Goal: Information Seeking & Learning: Learn about a topic

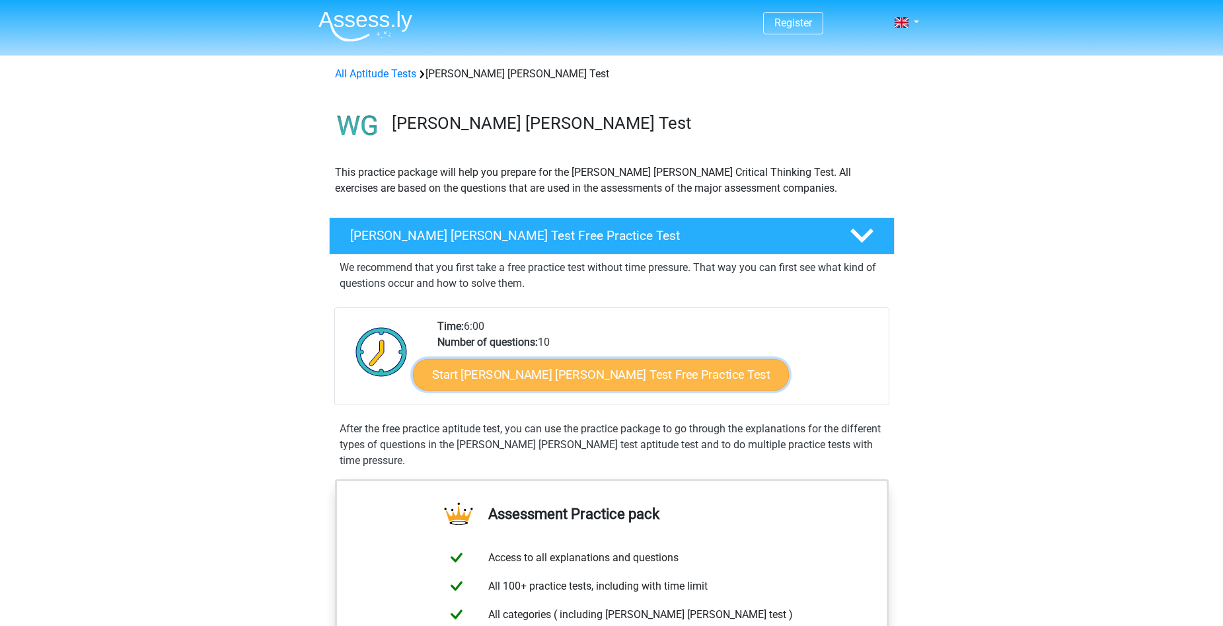
click at [570, 377] on link "Start Watson Glaser Test Free Practice Test" at bounding box center [601, 375] width 376 height 32
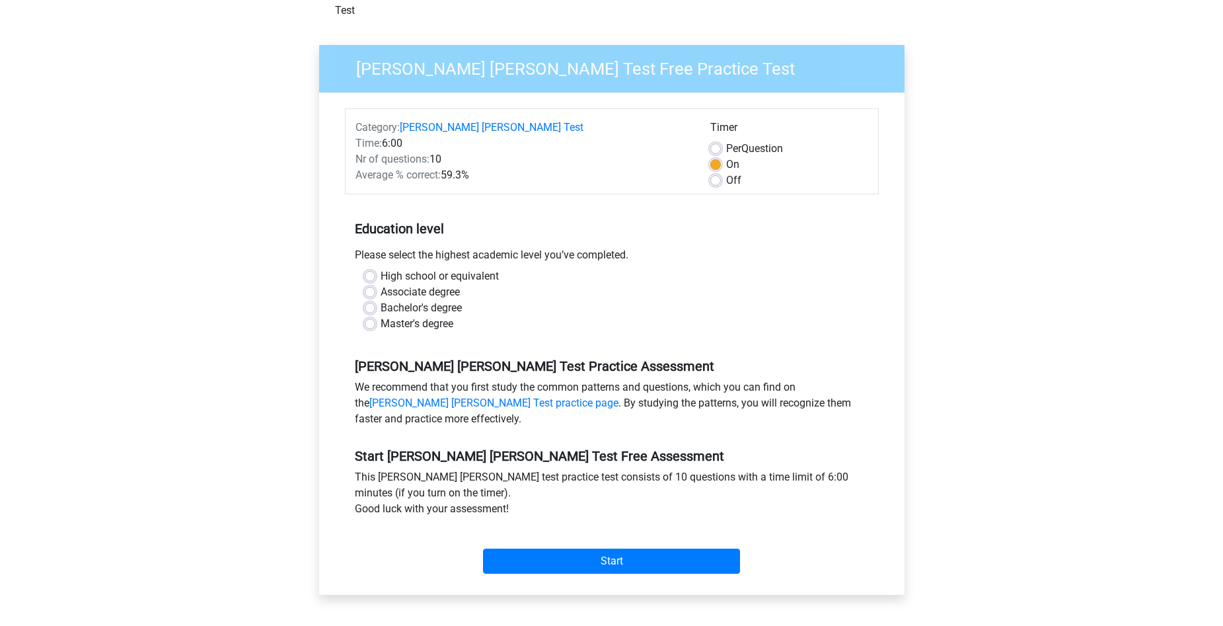
scroll to position [66, 0]
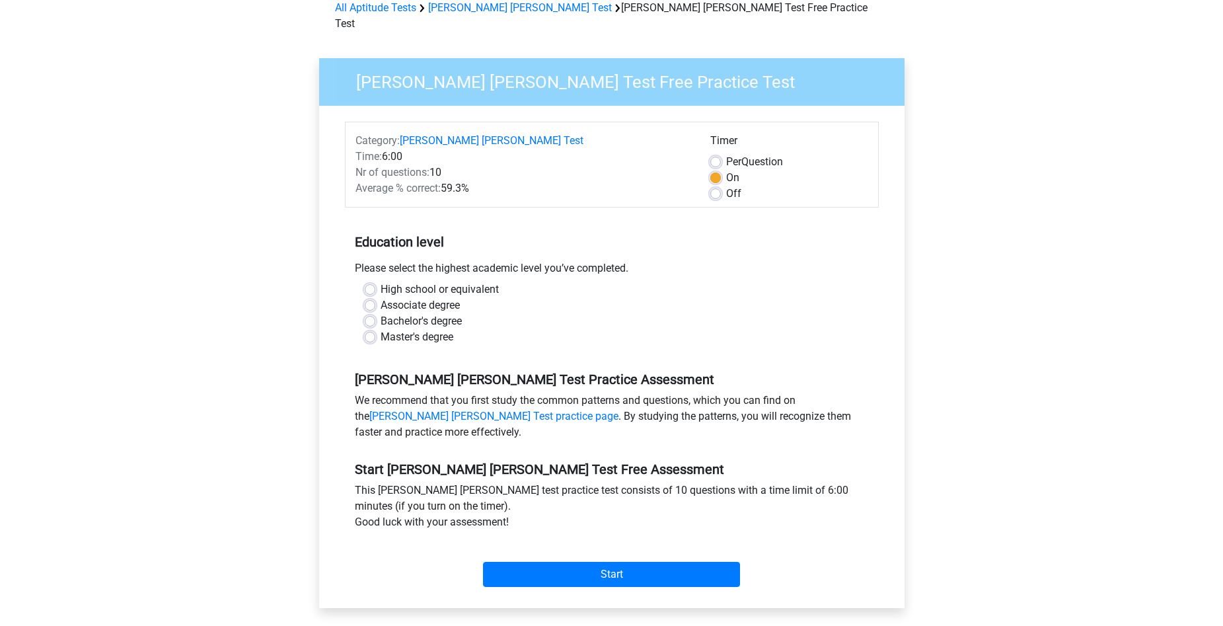
click at [444, 282] on label "High school or equivalent" at bounding box center [440, 290] width 118 height 16
click at [375, 282] on input "High school or equivalent" at bounding box center [370, 288] width 11 height 13
radio input "true"
click at [606, 564] on input "Start" at bounding box center [611, 574] width 257 height 25
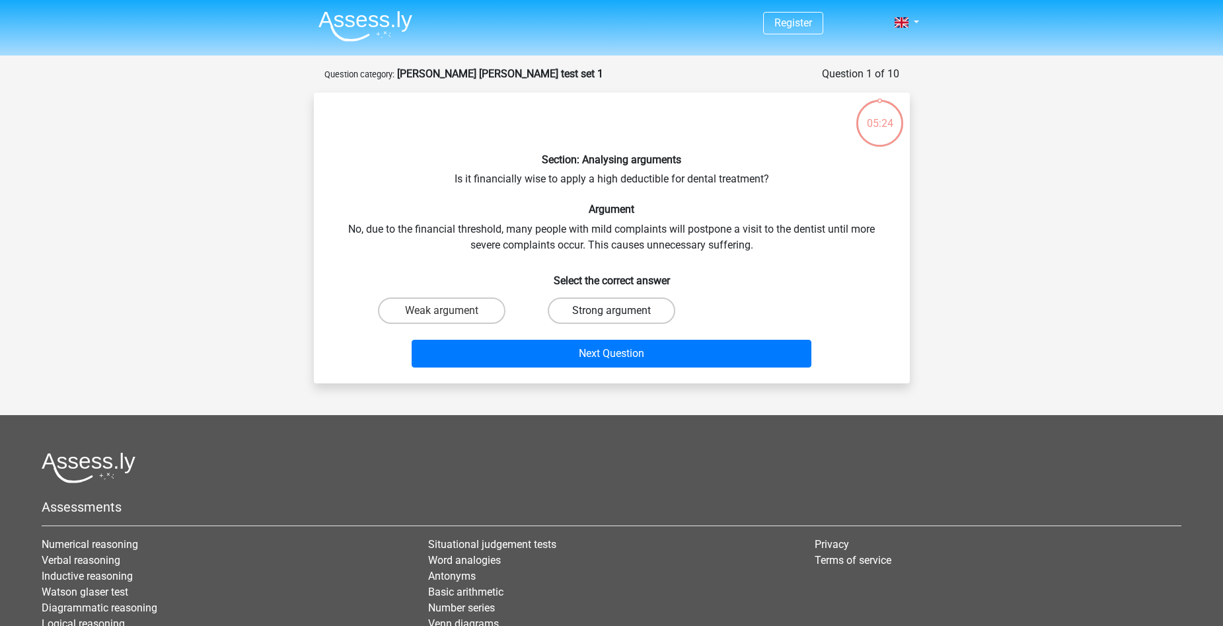
click at [603, 313] on label "Strong argument" at bounding box center [612, 310] width 128 height 26
click at [611, 313] on input "Strong argument" at bounding box center [615, 315] width 9 height 9
radio input "true"
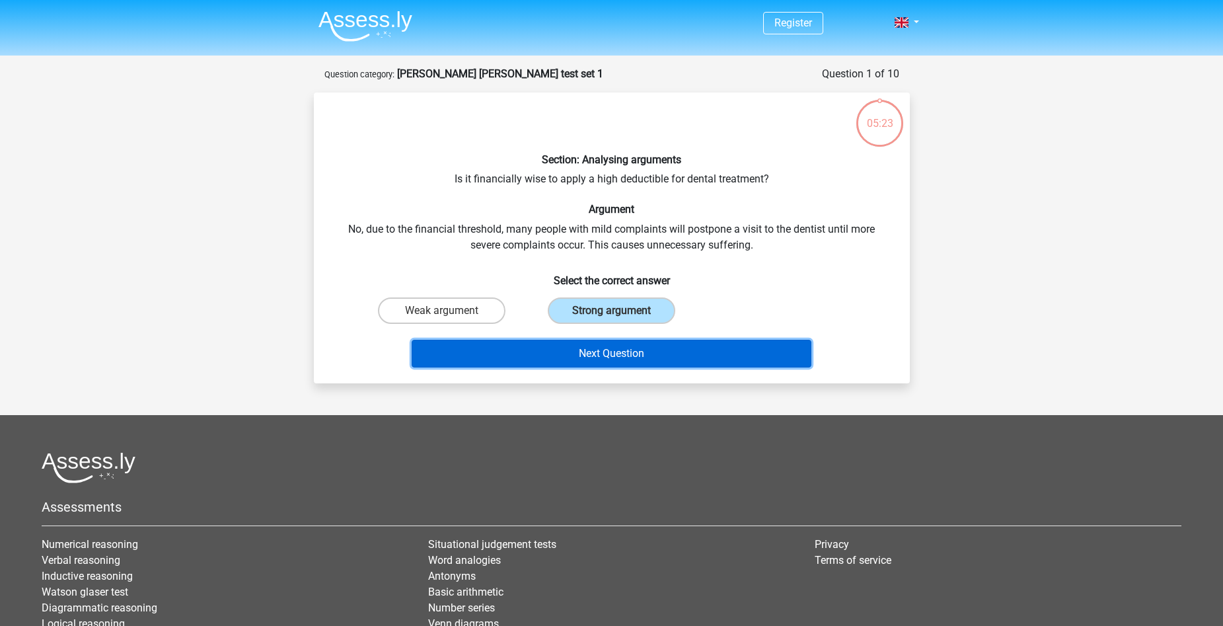
click at [638, 356] on button "Next Question" at bounding box center [612, 354] width 400 height 28
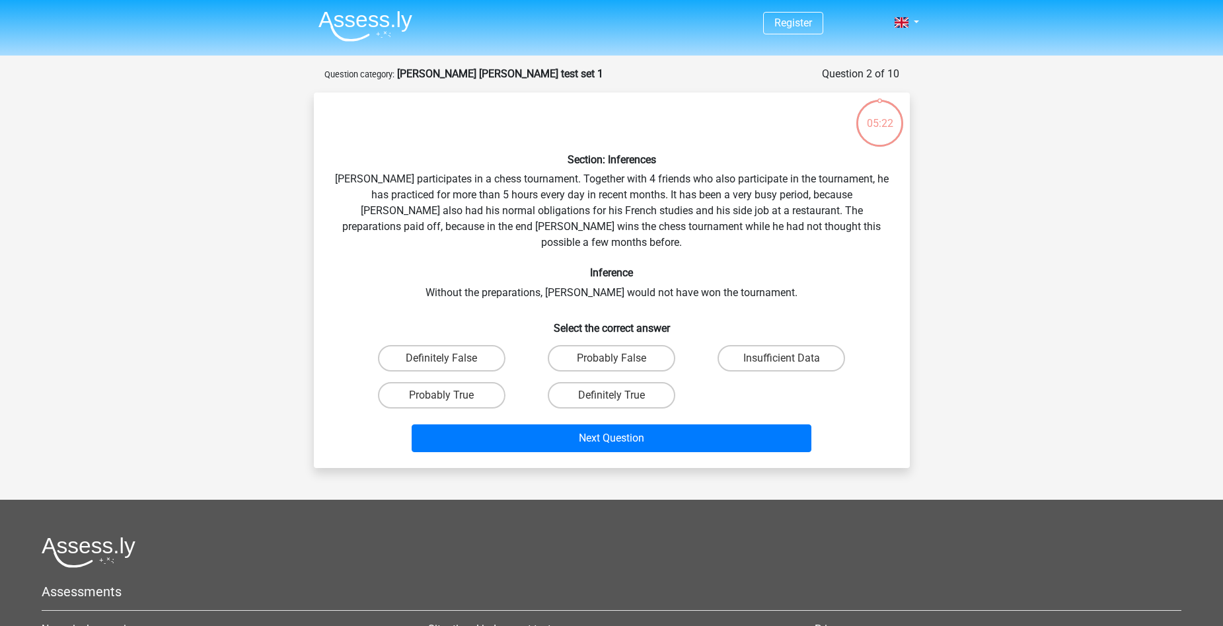
scroll to position [66, 0]
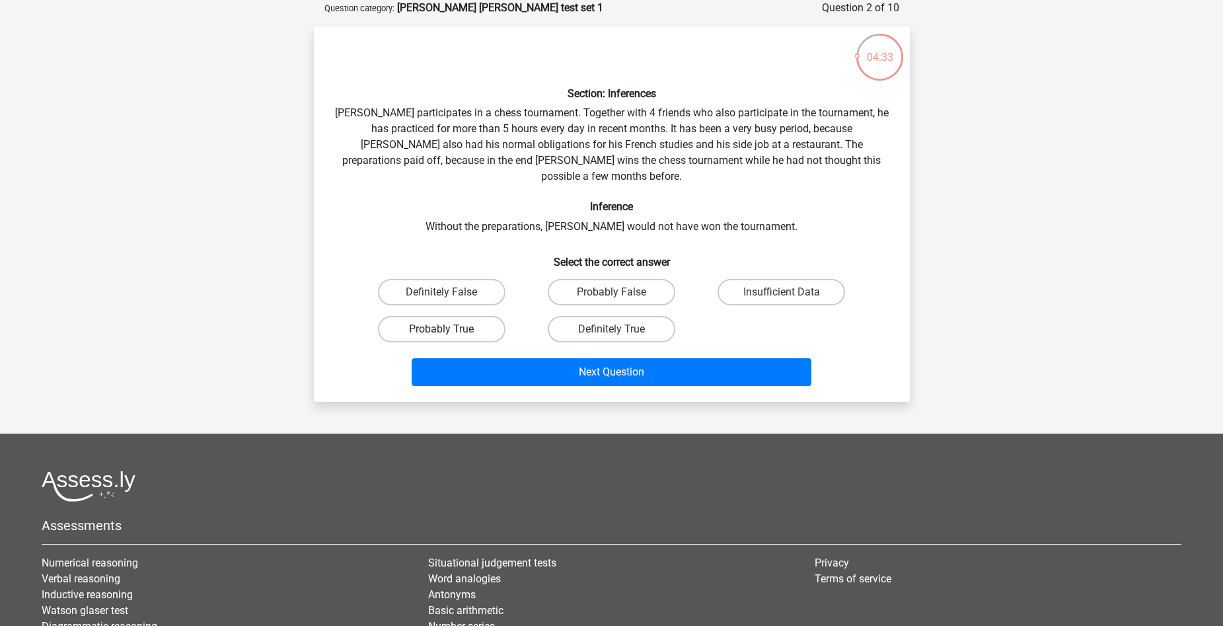
click at [434, 316] on label "Probably True" at bounding box center [442, 329] width 128 height 26
click at [441, 329] on input "Probably True" at bounding box center [445, 333] width 9 height 9
radio input "true"
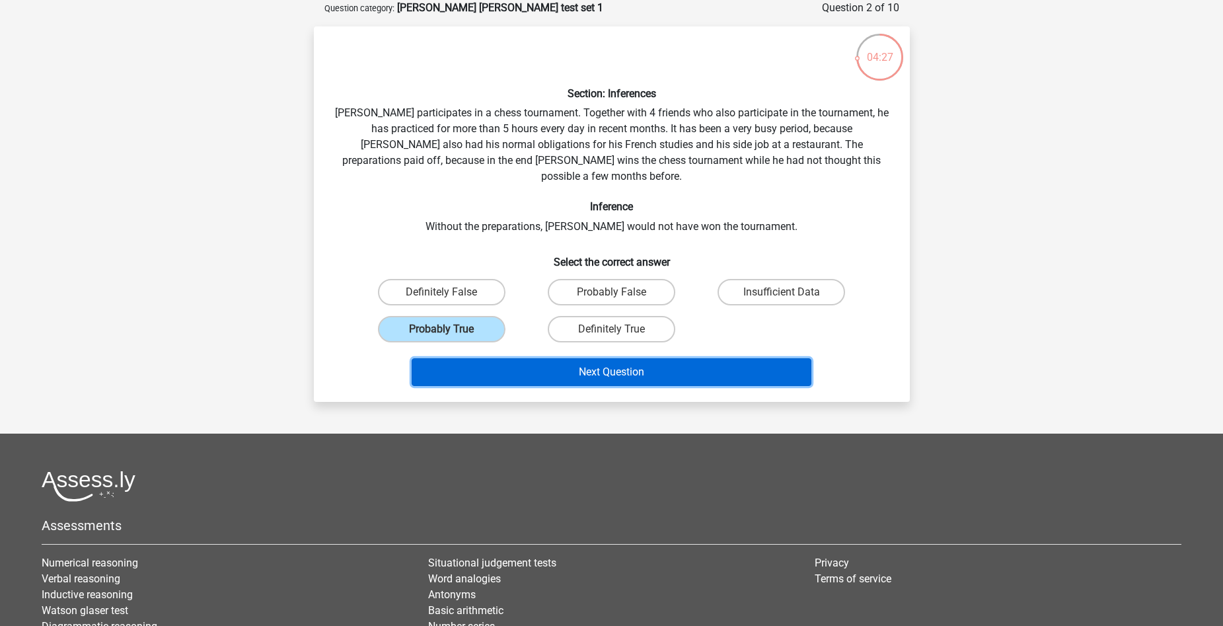
click at [564, 361] on button "Next Question" at bounding box center [612, 372] width 400 height 28
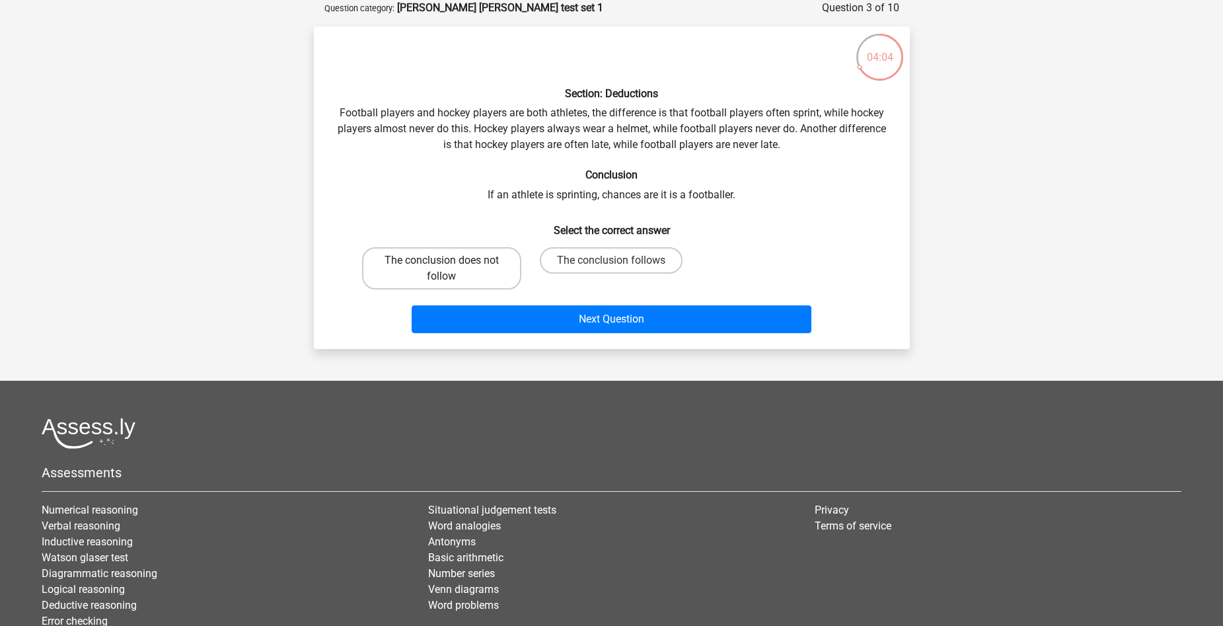
click at [459, 266] on label "The conclusion does not follow" at bounding box center [441, 268] width 159 height 42
click at [450, 266] on input "The conclusion does not follow" at bounding box center [445, 264] width 9 height 9
radio input "true"
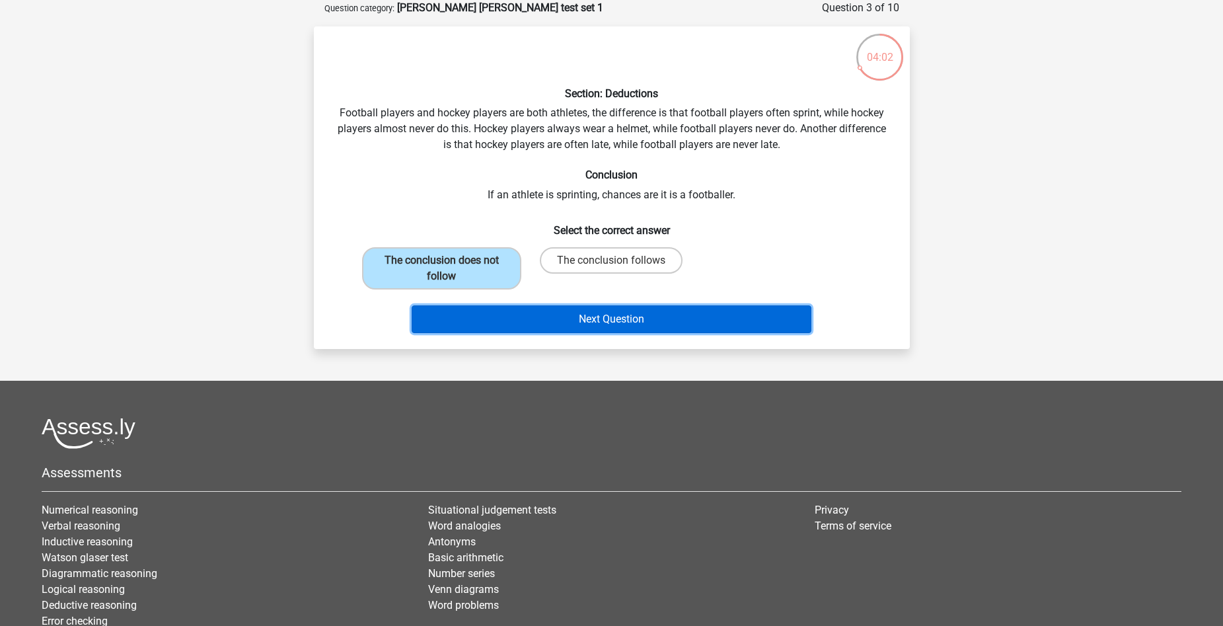
click at [615, 317] on button "Next Question" at bounding box center [612, 319] width 400 height 28
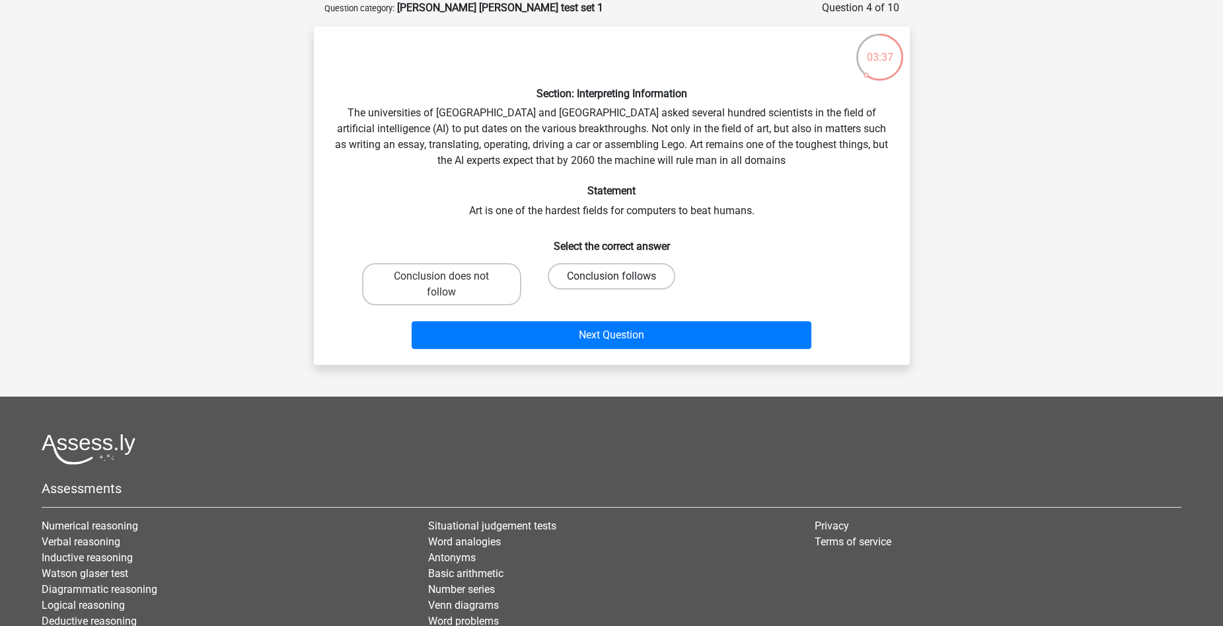
click at [623, 274] on label "Conclusion follows" at bounding box center [612, 276] width 128 height 26
click at [620, 276] on input "Conclusion follows" at bounding box center [615, 280] width 9 height 9
radio input "true"
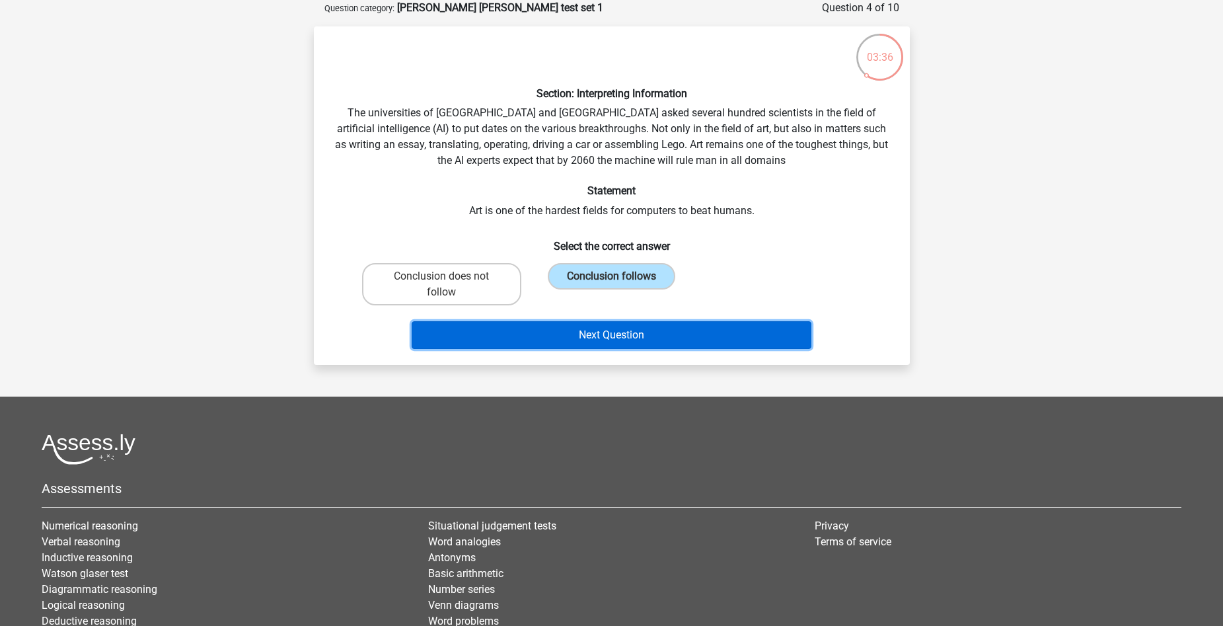
click at [630, 340] on button "Next Question" at bounding box center [612, 335] width 400 height 28
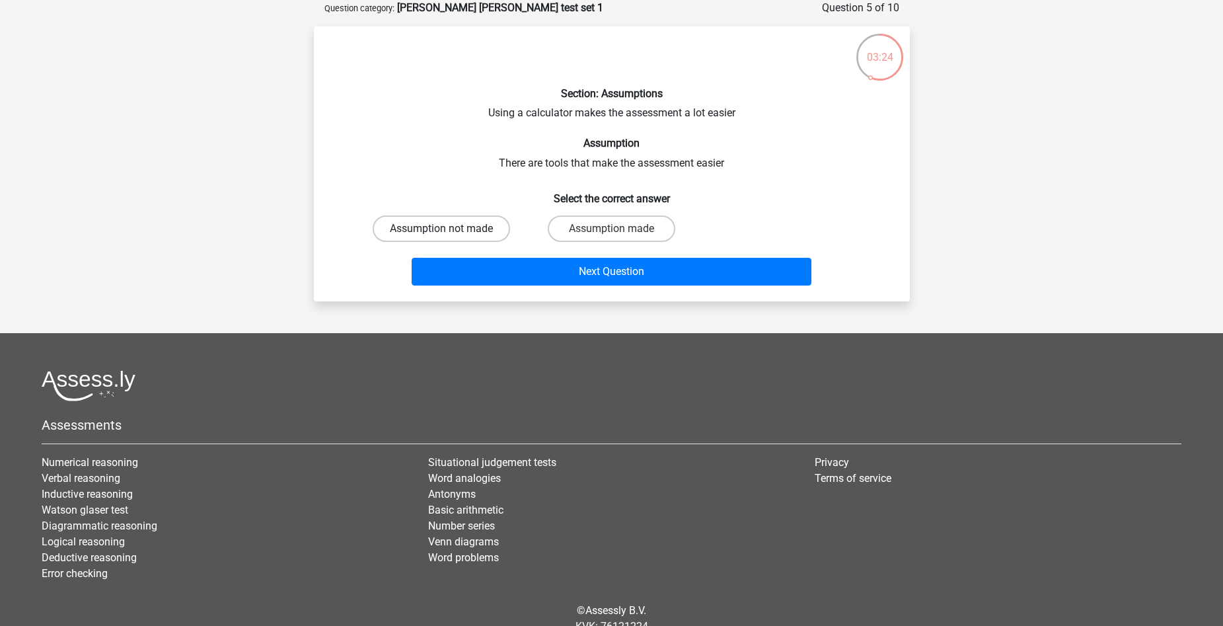
click at [412, 225] on label "Assumption not made" at bounding box center [441, 228] width 137 height 26
click at [441, 229] on input "Assumption not made" at bounding box center [445, 233] width 9 height 9
radio input "true"
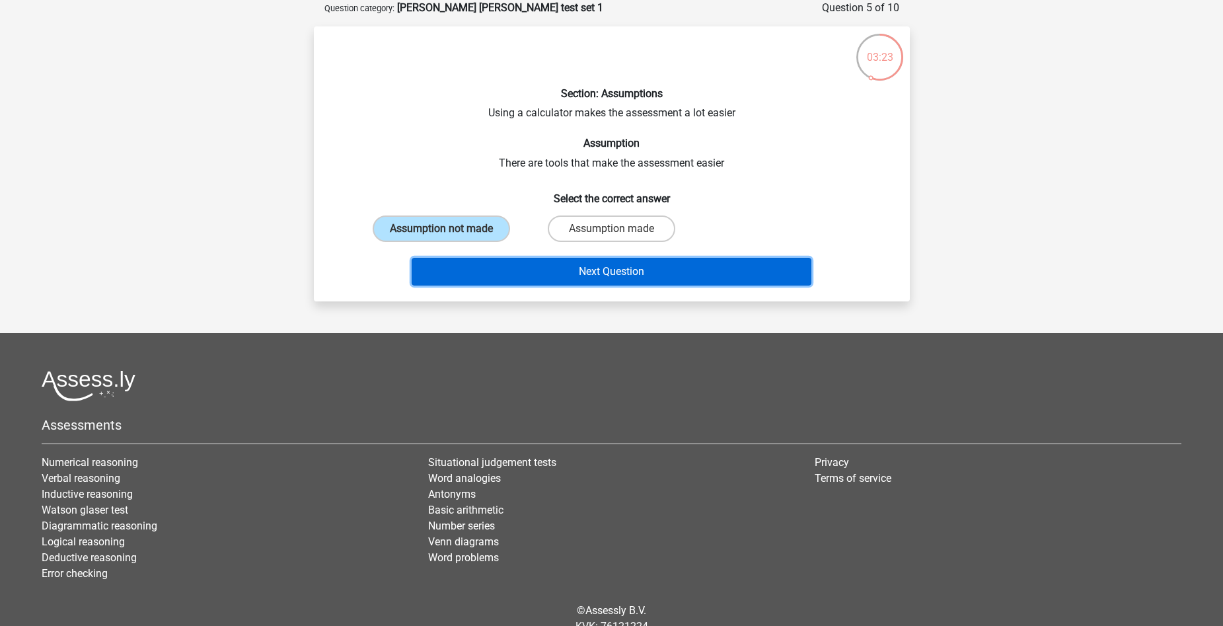
click at [636, 269] on button "Next Question" at bounding box center [612, 272] width 400 height 28
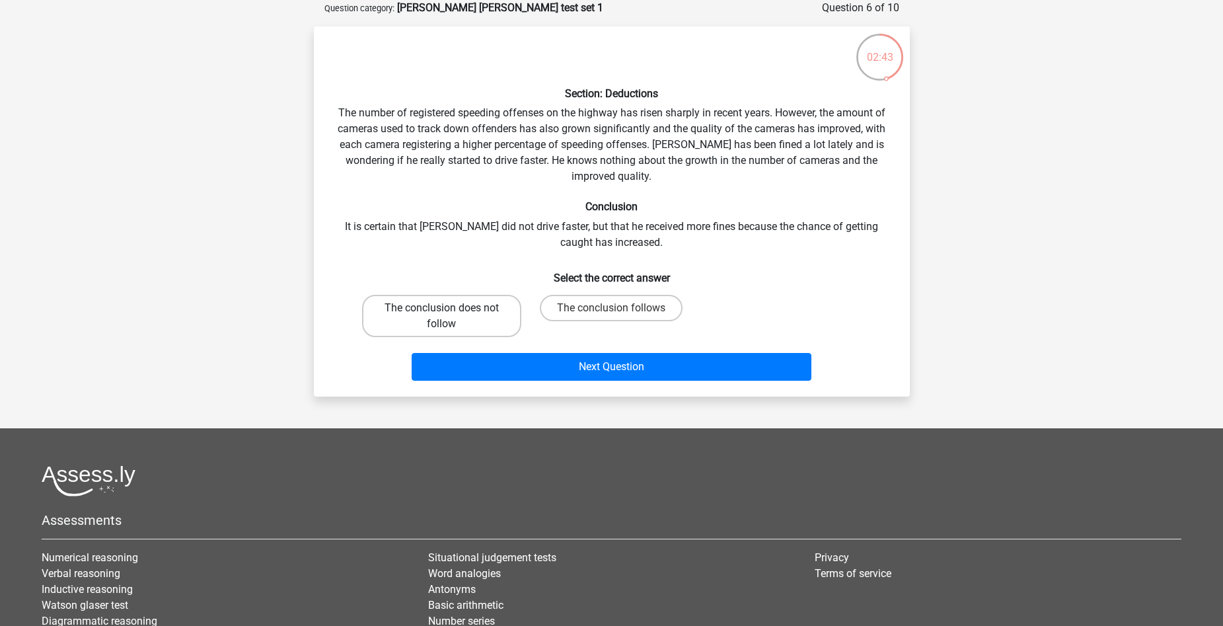
click at [475, 321] on label "The conclusion does not follow" at bounding box center [441, 316] width 159 height 42
click at [450, 317] on input "The conclusion does not follow" at bounding box center [445, 312] width 9 height 9
radio input "true"
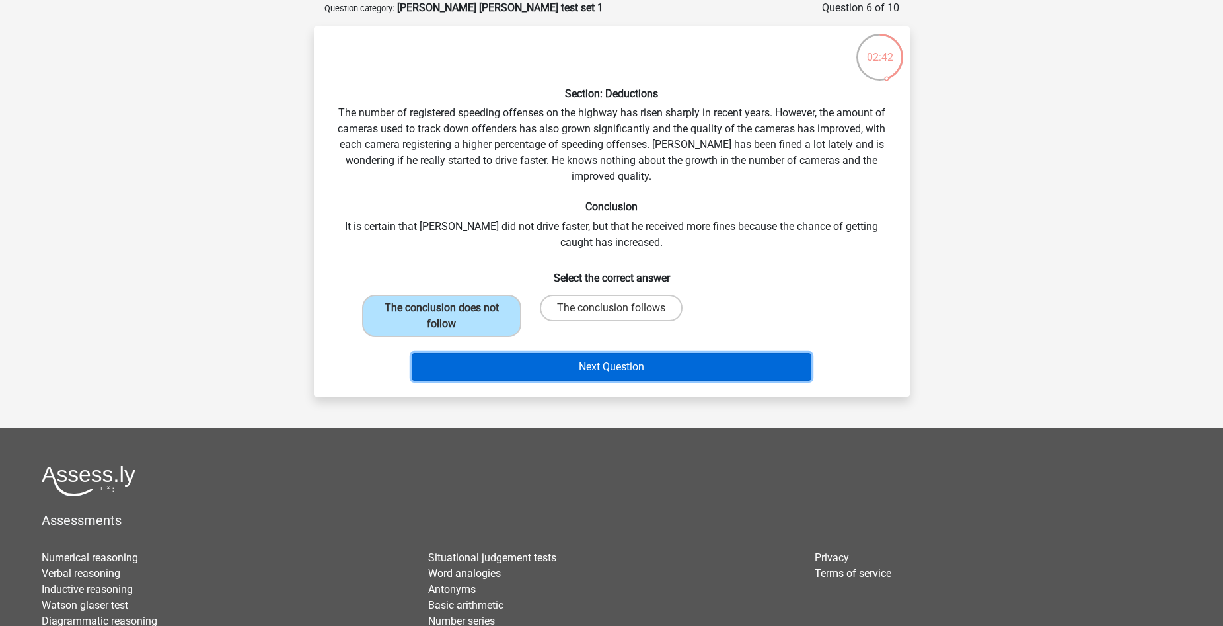
click at [709, 365] on button "Next Question" at bounding box center [612, 367] width 400 height 28
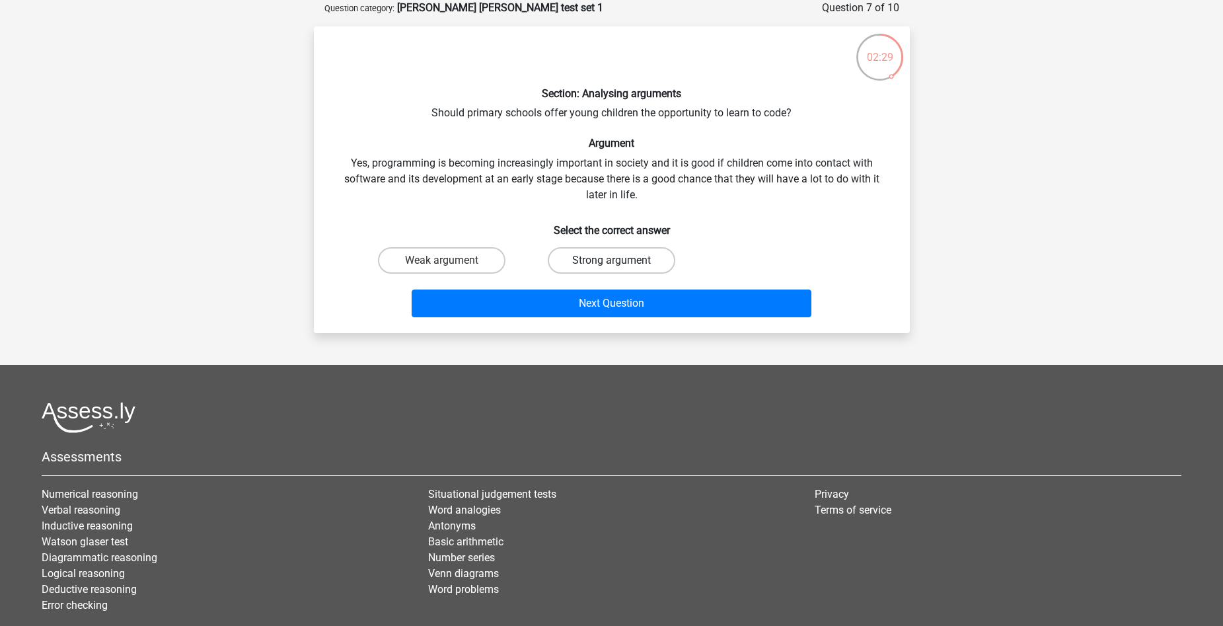
click at [624, 266] on label "Strong argument" at bounding box center [612, 260] width 128 height 26
click at [620, 266] on input "Strong argument" at bounding box center [615, 264] width 9 height 9
radio input "true"
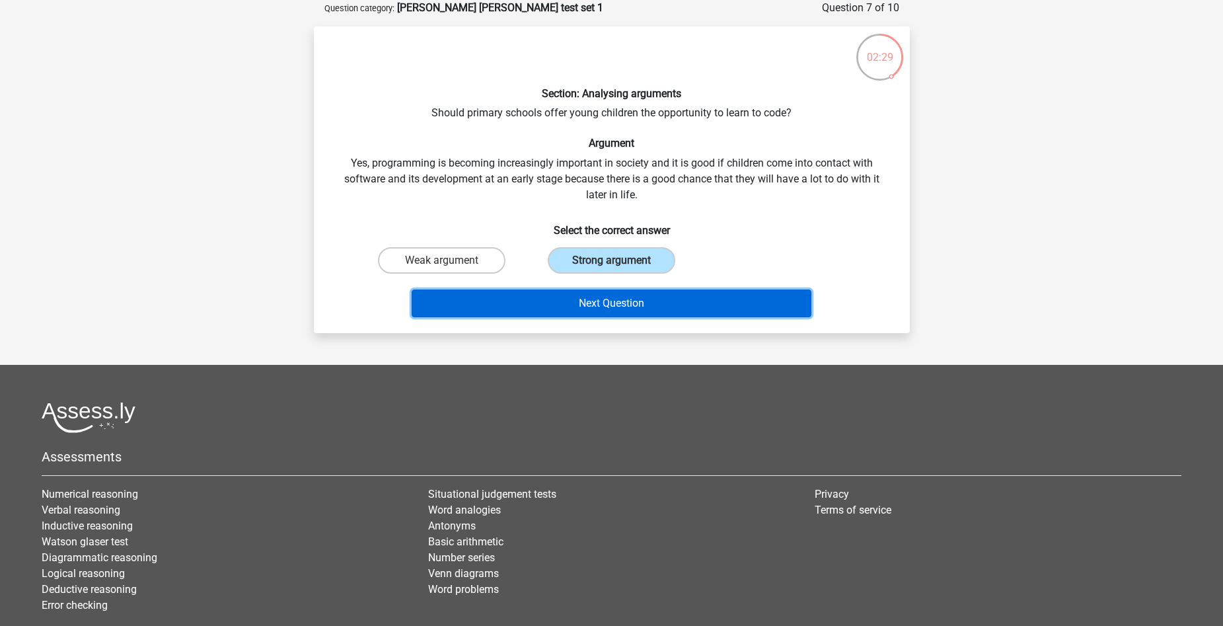
click at [623, 308] on button "Next Question" at bounding box center [612, 303] width 400 height 28
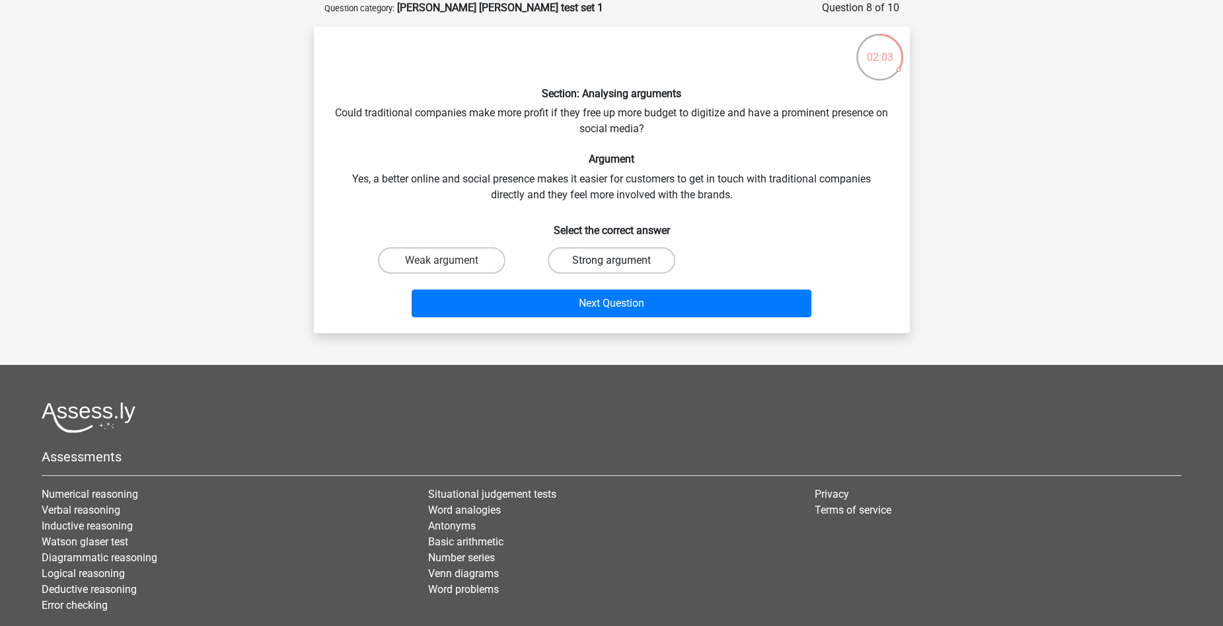
click at [625, 261] on label "Strong argument" at bounding box center [612, 260] width 128 height 26
click at [620, 261] on input "Strong argument" at bounding box center [615, 264] width 9 height 9
radio input "true"
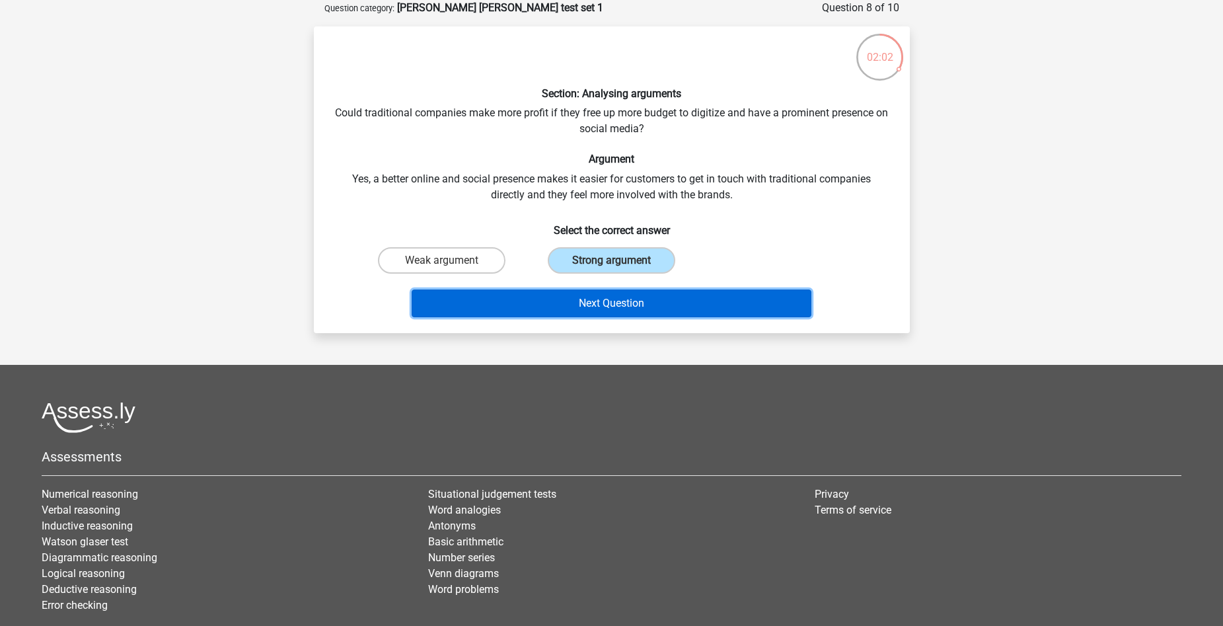
click at [628, 299] on button "Next Question" at bounding box center [612, 303] width 400 height 28
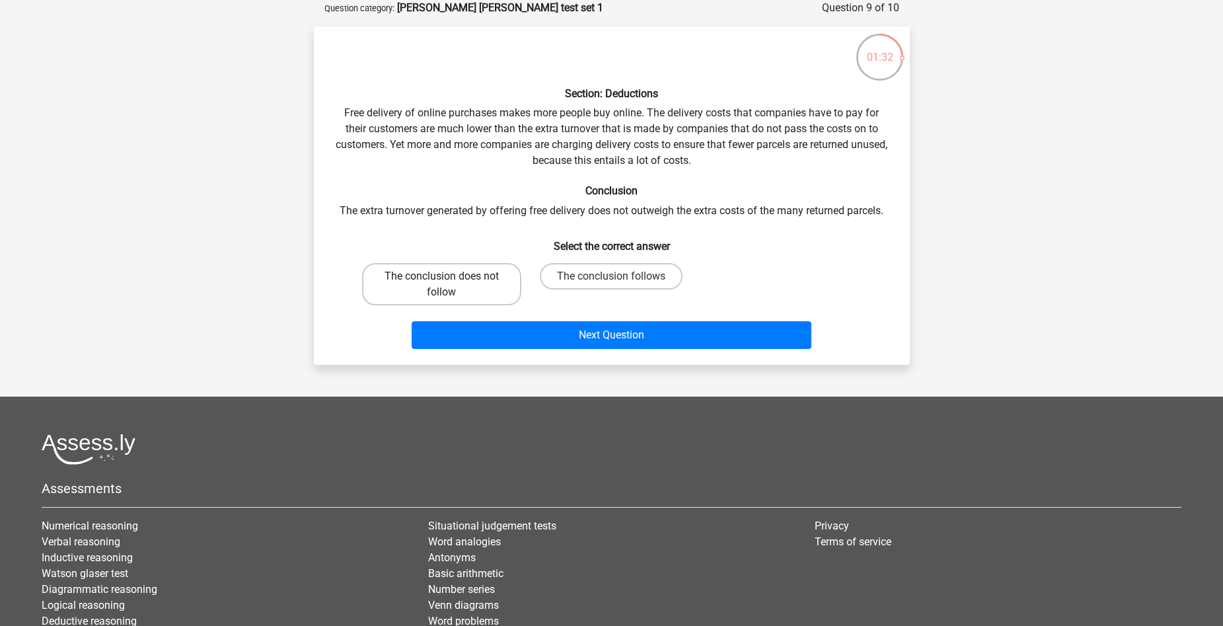
click at [391, 291] on label "The conclusion does not follow" at bounding box center [441, 284] width 159 height 42
click at [441, 285] on input "The conclusion does not follow" at bounding box center [445, 280] width 9 height 9
radio input "true"
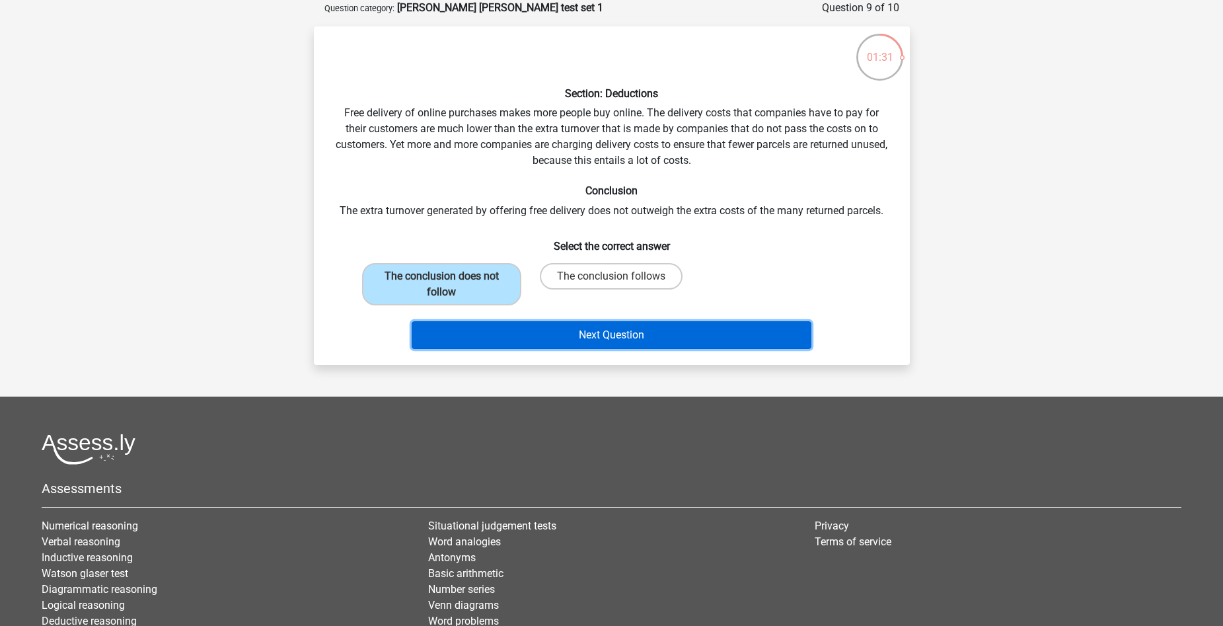
click at [683, 343] on button "Next Question" at bounding box center [612, 335] width 400 height 28
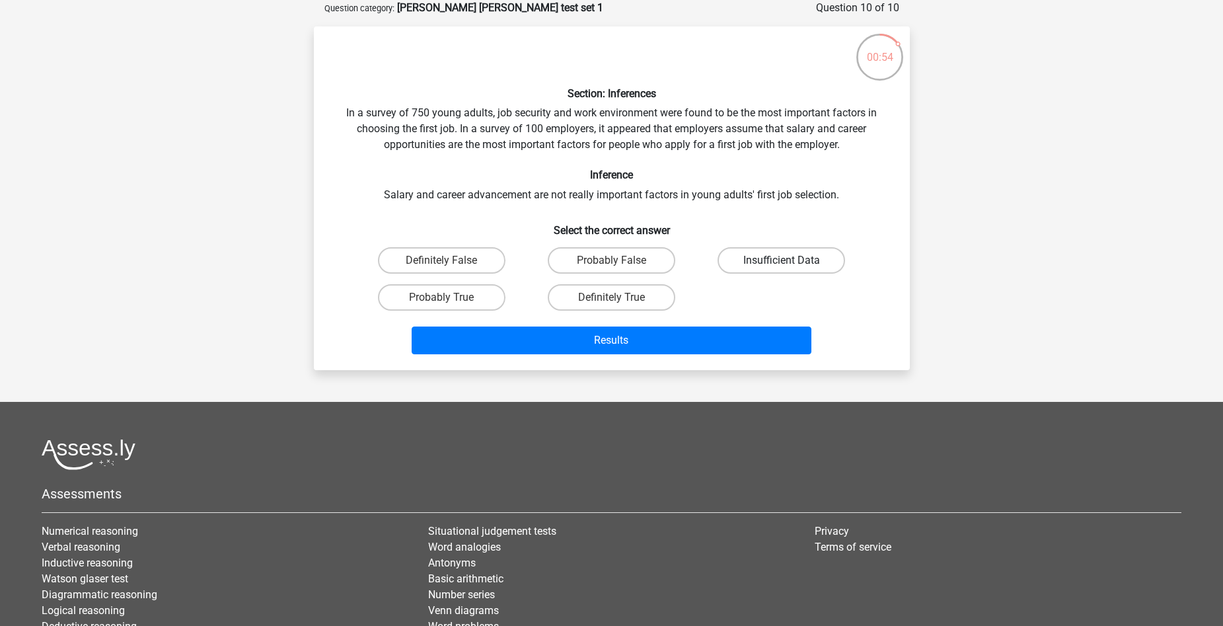
click at [810, 260] on label "Insufficient Data" at bounding box center [782, 260] width 128 height 26
click at [790, 260] on input "Insufficient Data" at bounding box center [786, 264] width 9 height 9
radio input "true"
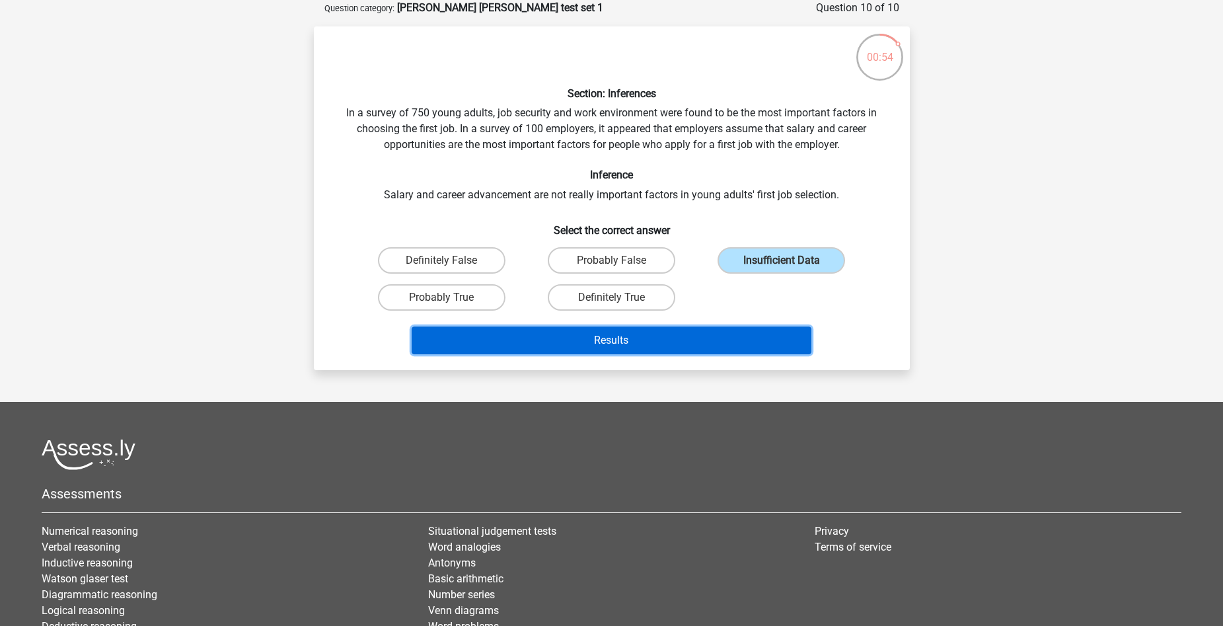
click at [716, 343] on button "Results" at bounding box center [612, 340] width 400 height 28
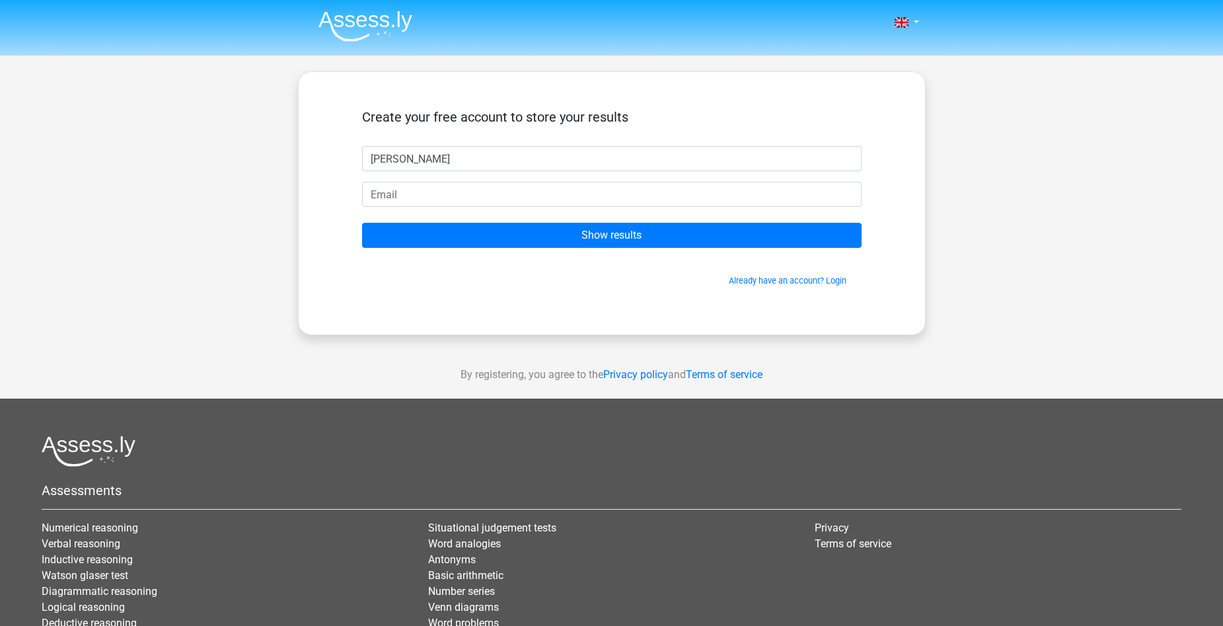
type input "[PERSON_NAME]"
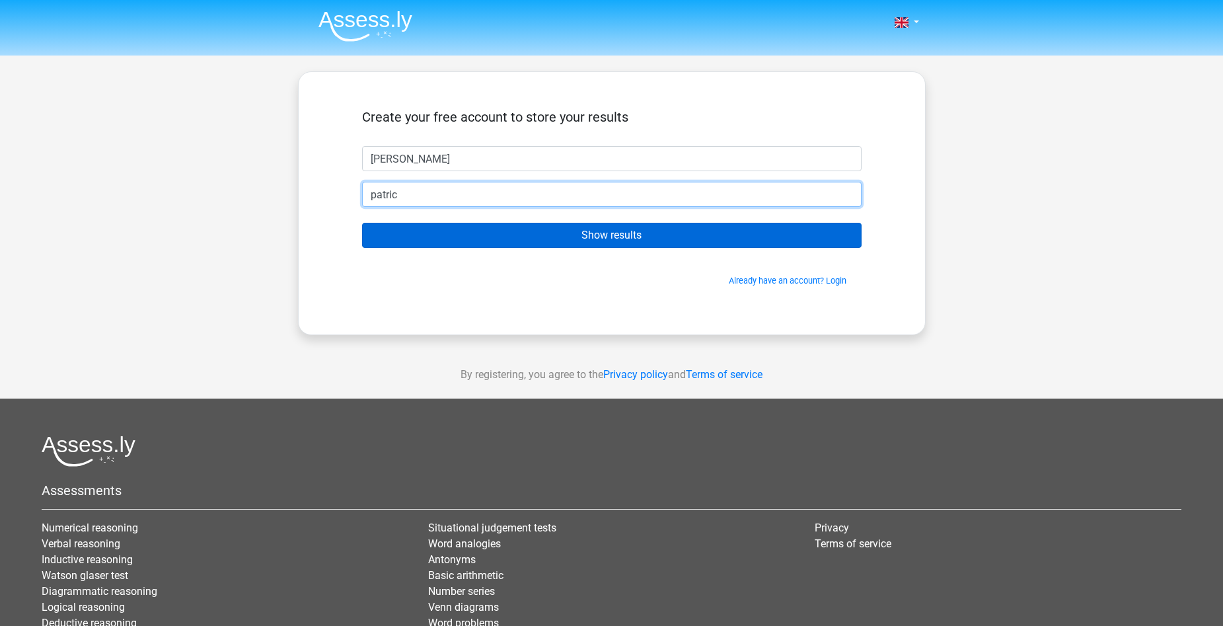
type input "[EMAIL_ADDRESS][DOMAIN_NAME]"
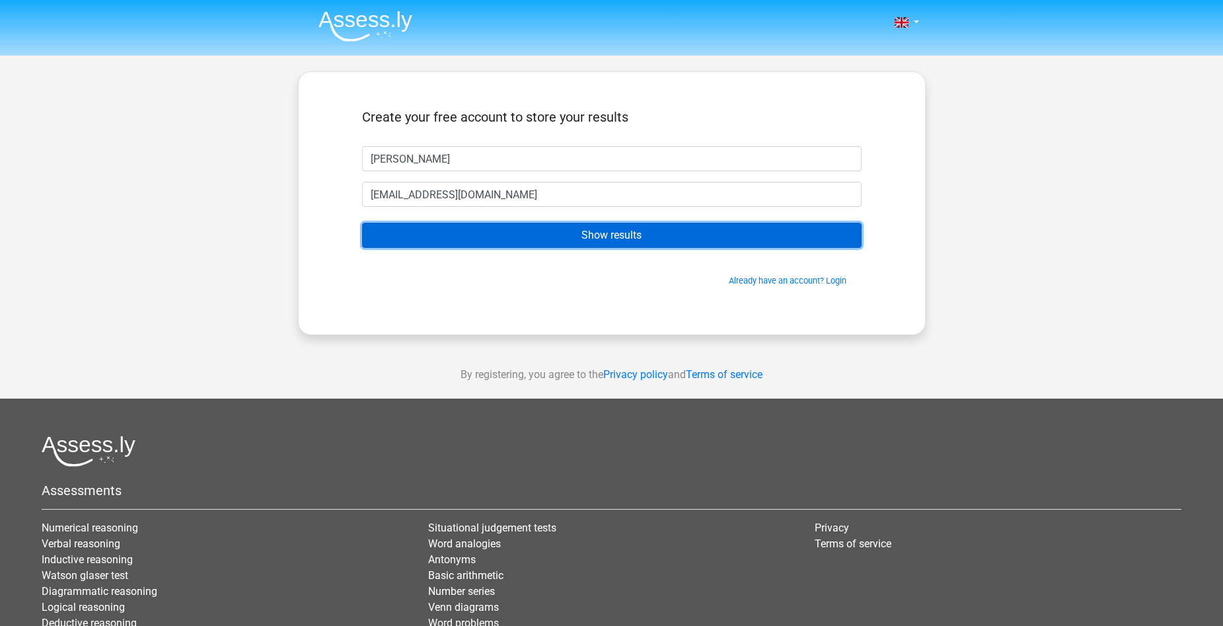
click at [483, 236] on input "Show results" at bounding box center [612, 235] width 500 height 25
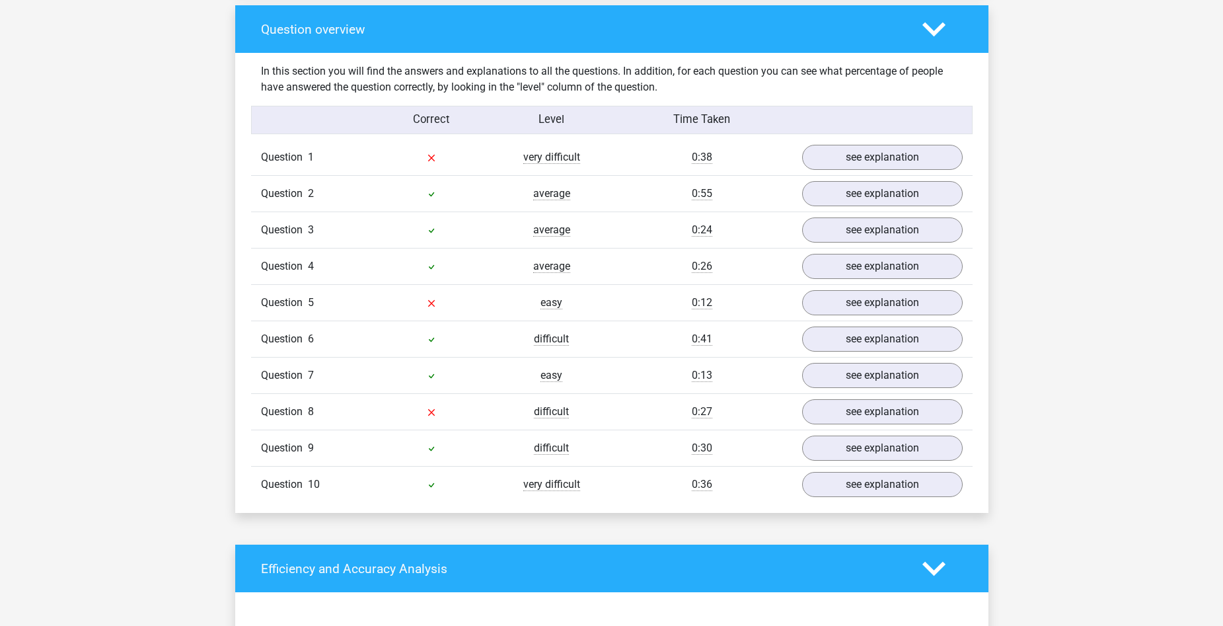
scroll to position [991, 0]
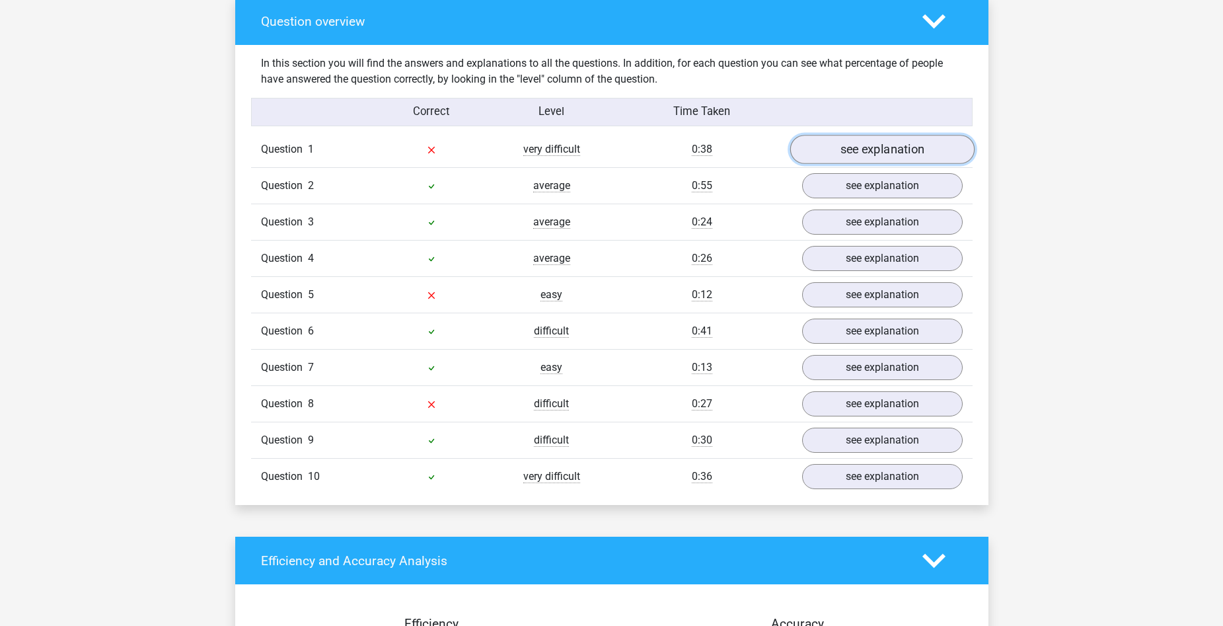
click at [860, 137] on link "see explanation" at bounding box center [882, 149] width 184 height 29
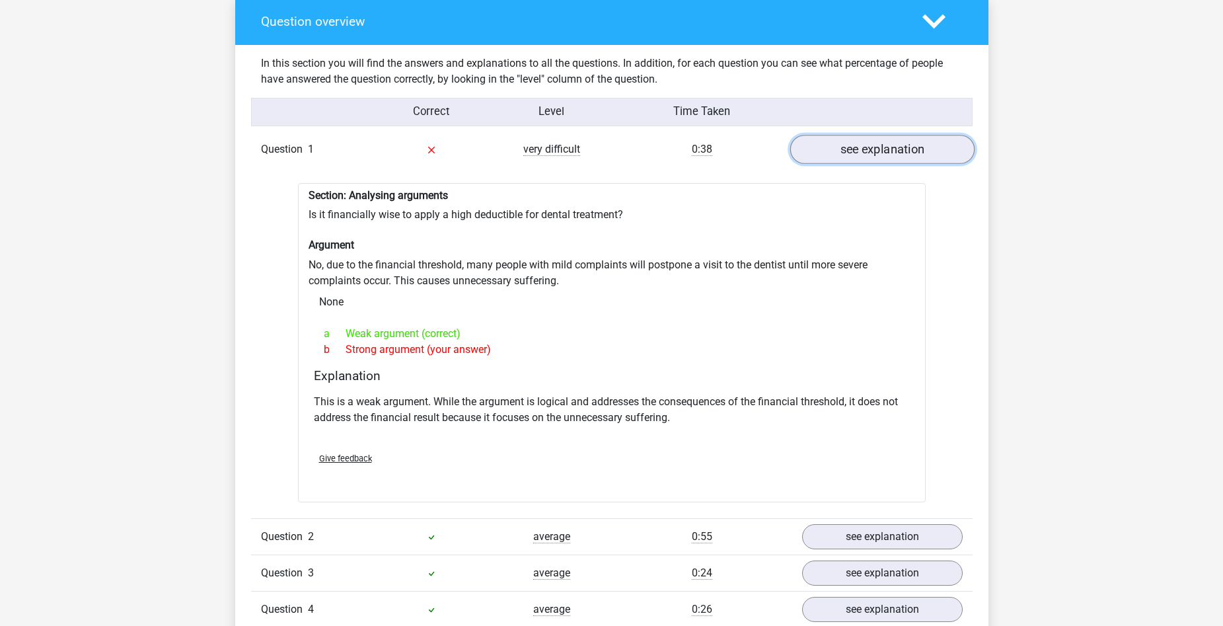
click at [875, 153] on link "see explanation" at bounding box center [882, 149] width 184 height 29
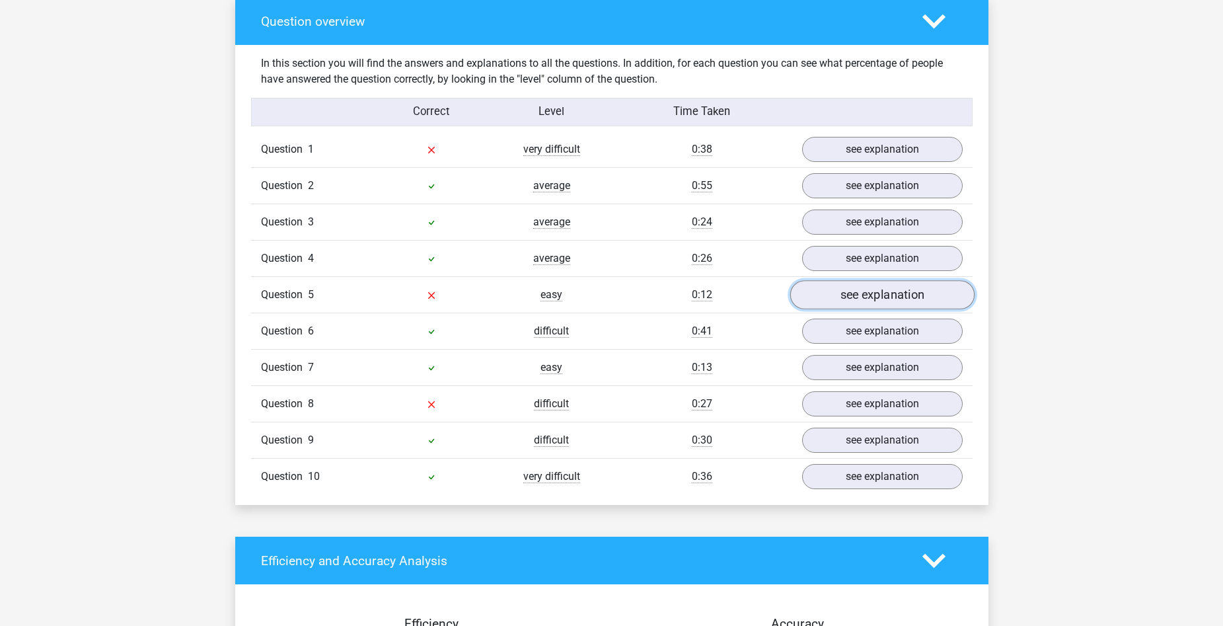
click at [819, 293] on link "see explanation" at bounding box center [882, 294] width 184 height 29
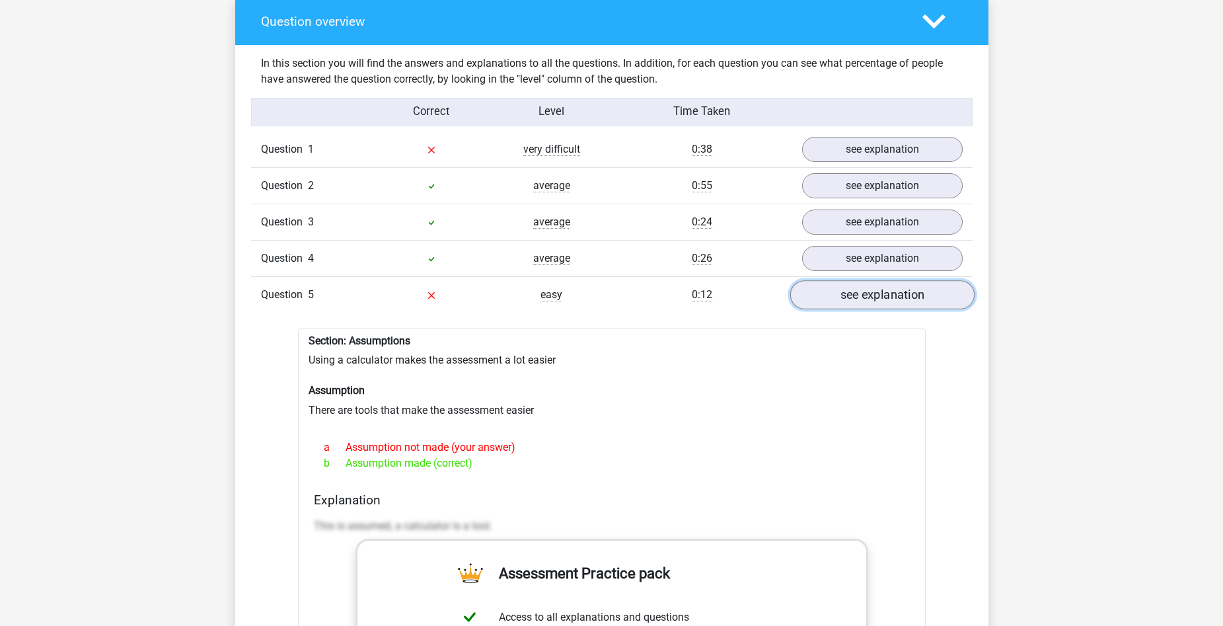
scroll to position [1057, 0]
click at [885, 287] on link "see explanation" at bounding box center [882, 294] width 184 height 29
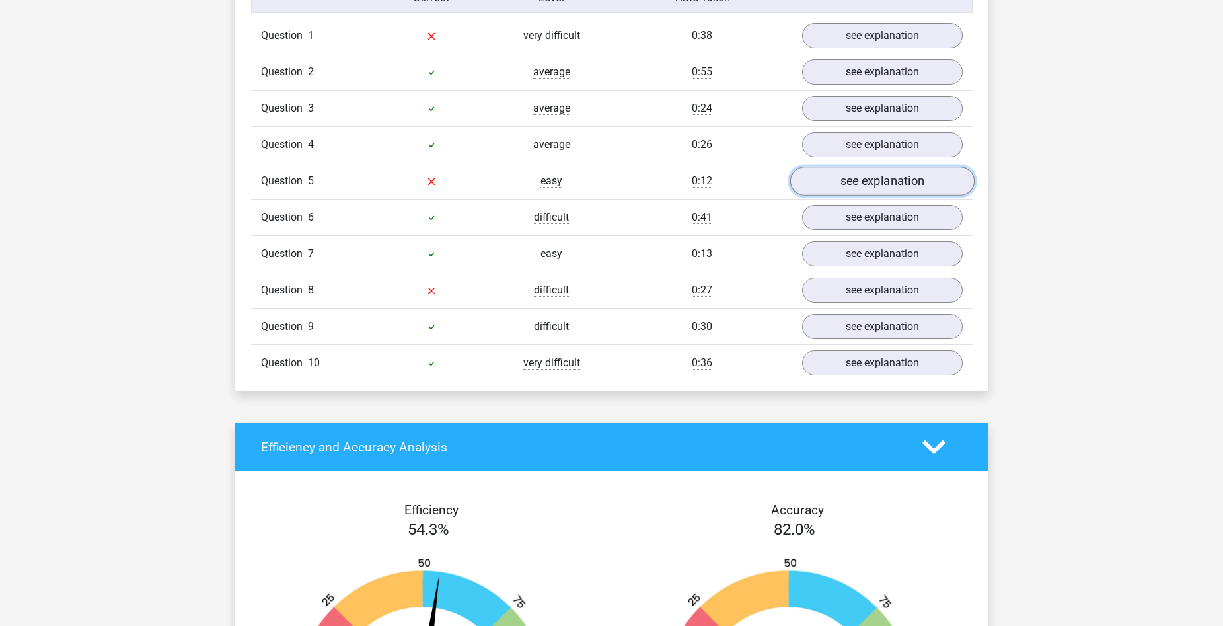
scroll to position [1123, 0]
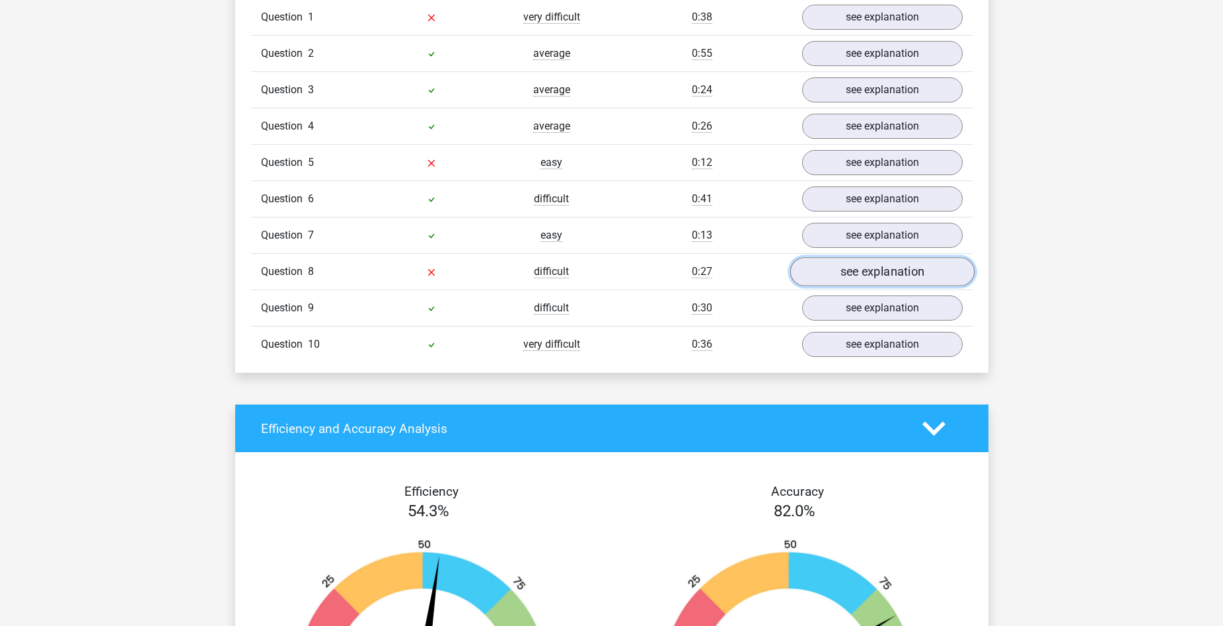
click at [875, 264] on link "see explanation" at bounding box center [882, 271] width 184 height 29
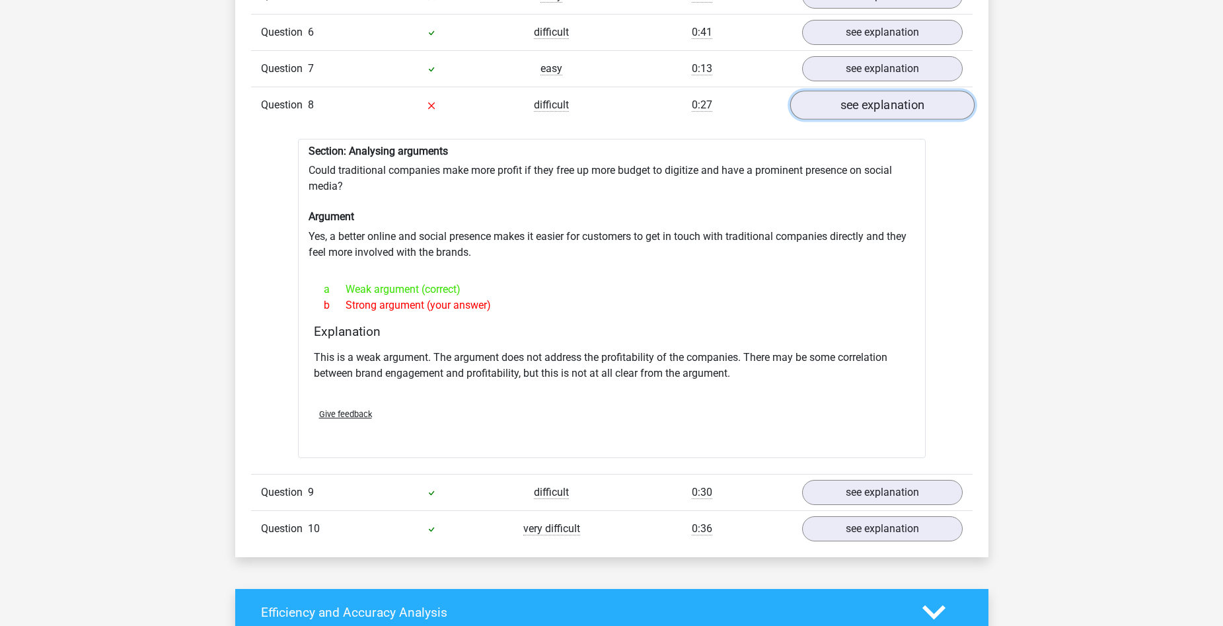
scroll to position [1322, 0]
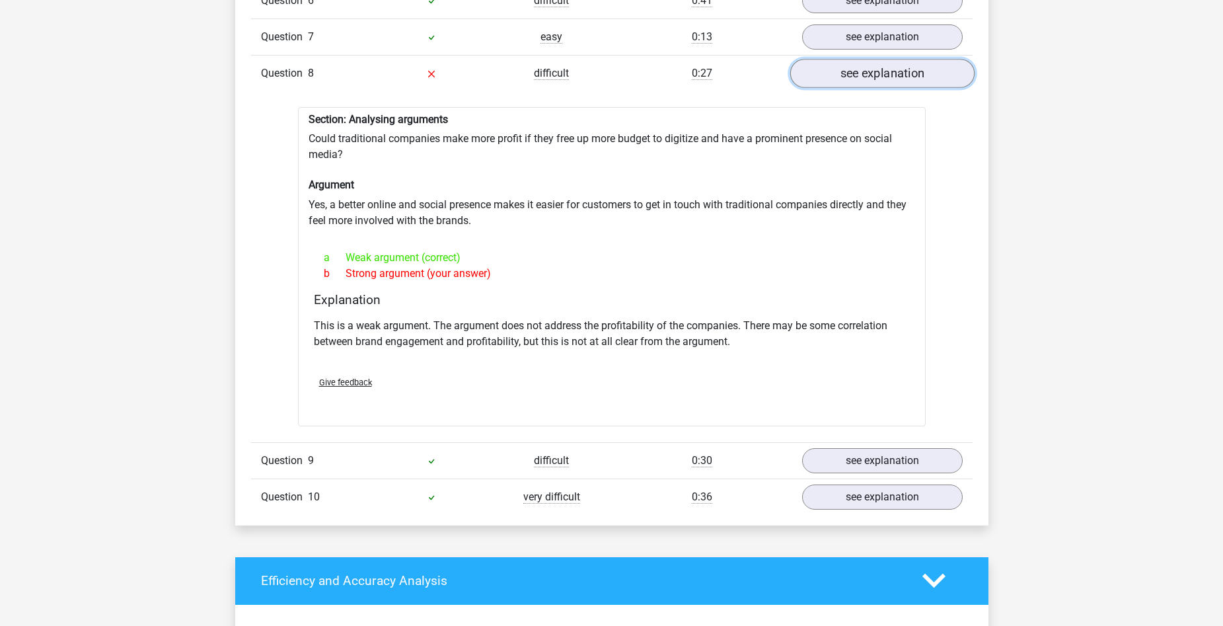
click at [868, 75] on link "see explanation" at bounding box center [882, 73] width 184 height 29
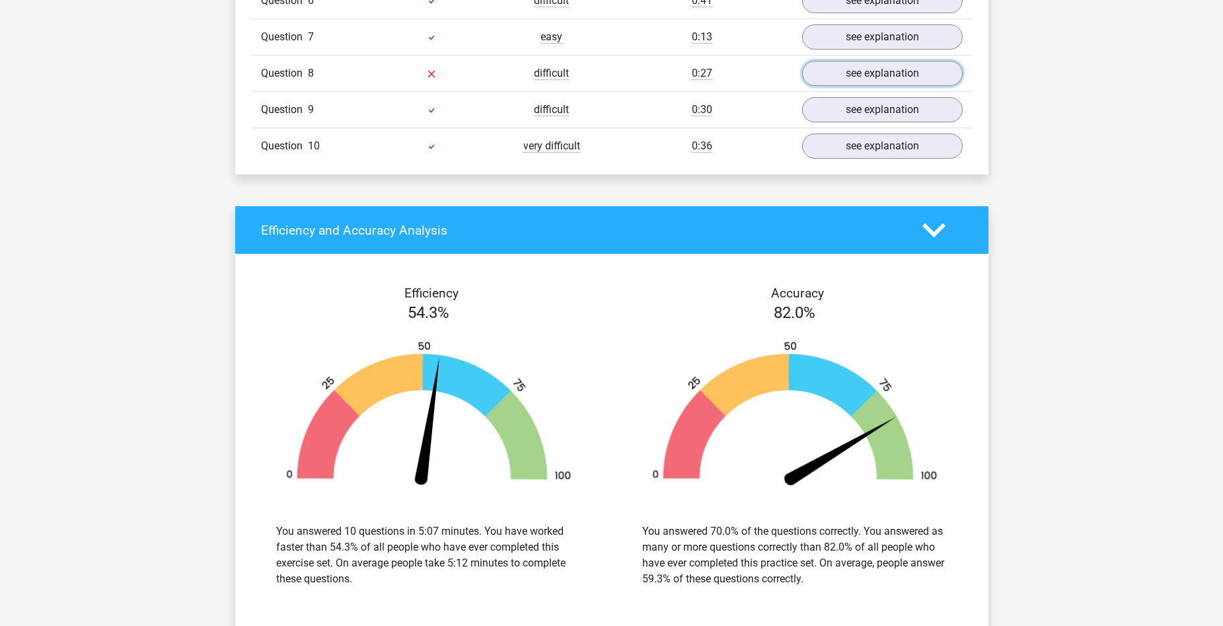
scroll to position [793, 0]
